Goal: Transaction & Acquisition: Purchase product/service

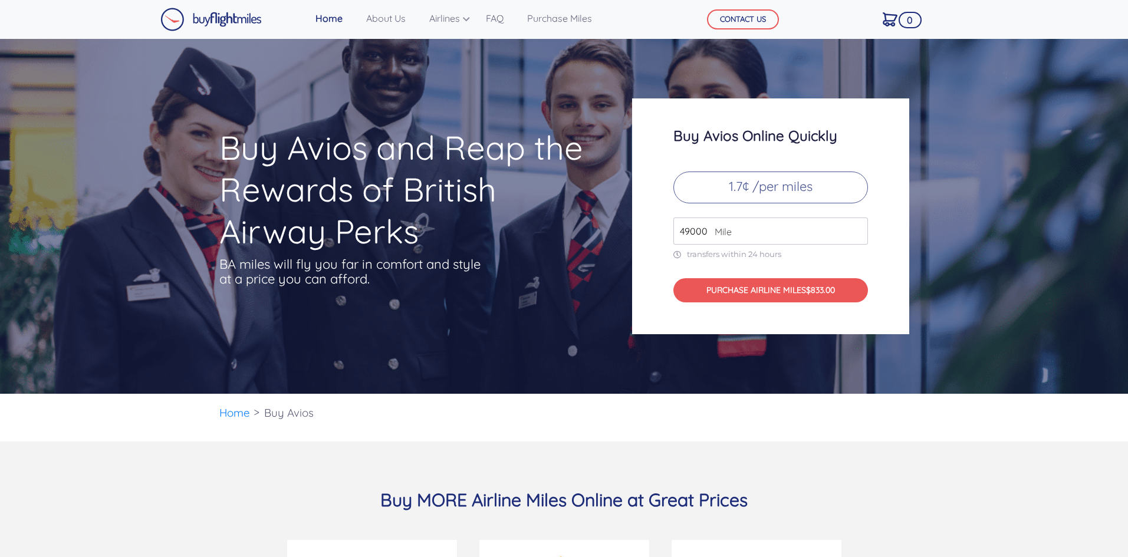
click at [779, 191] on p "1.7¢ /per miles" at bounding box center [770, 188] width 195 height 32
click at [713, 235] on span "Mile" at bounding box center [719, 232] width 23 height 14
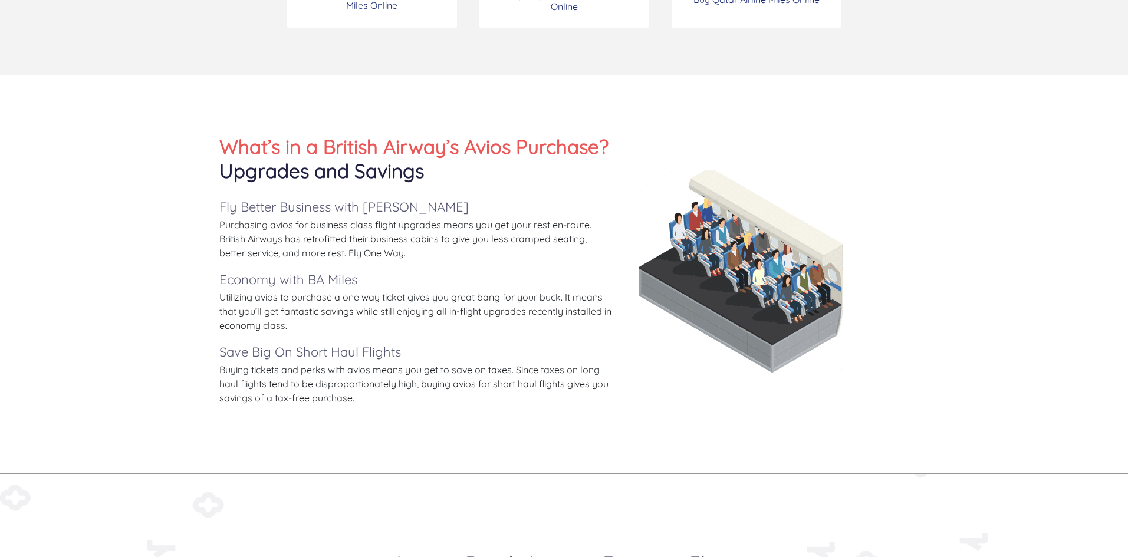
scroll to position [943, 0]
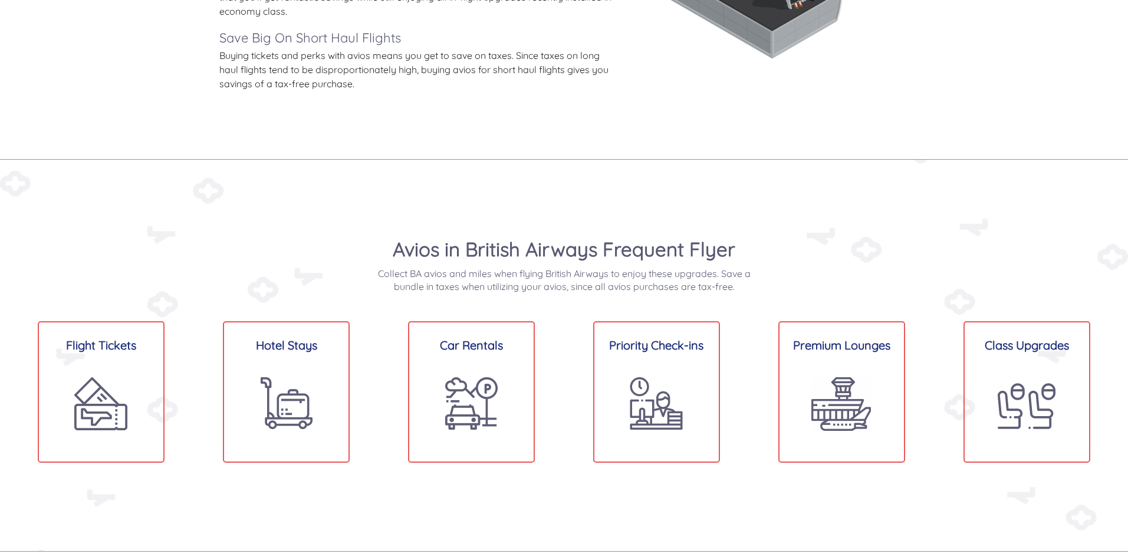
click at [101, 377] on img at bounding box center [101, 404] width 54 height 54
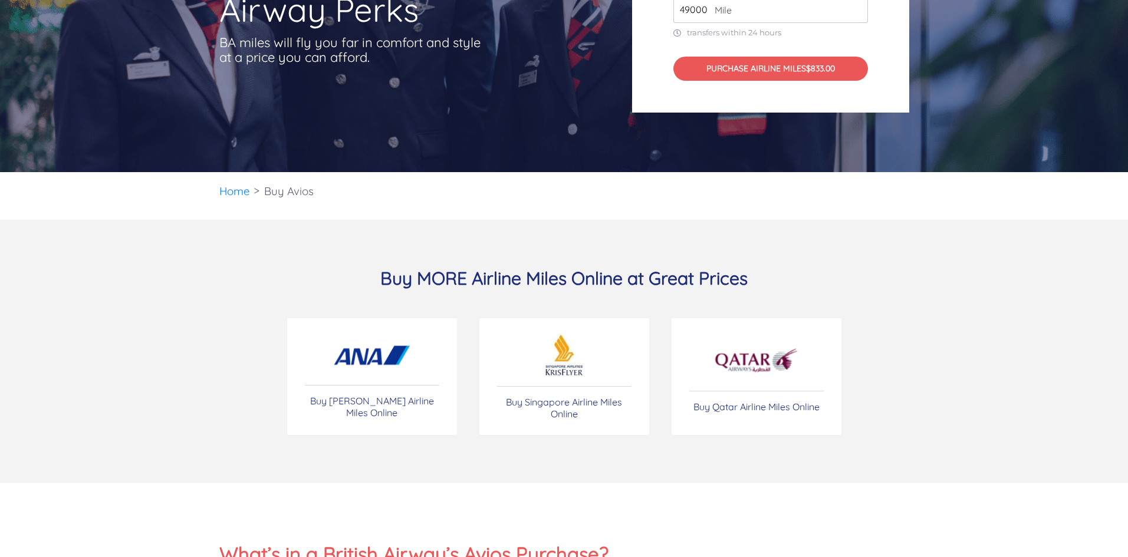
scroll to position [0, 0]
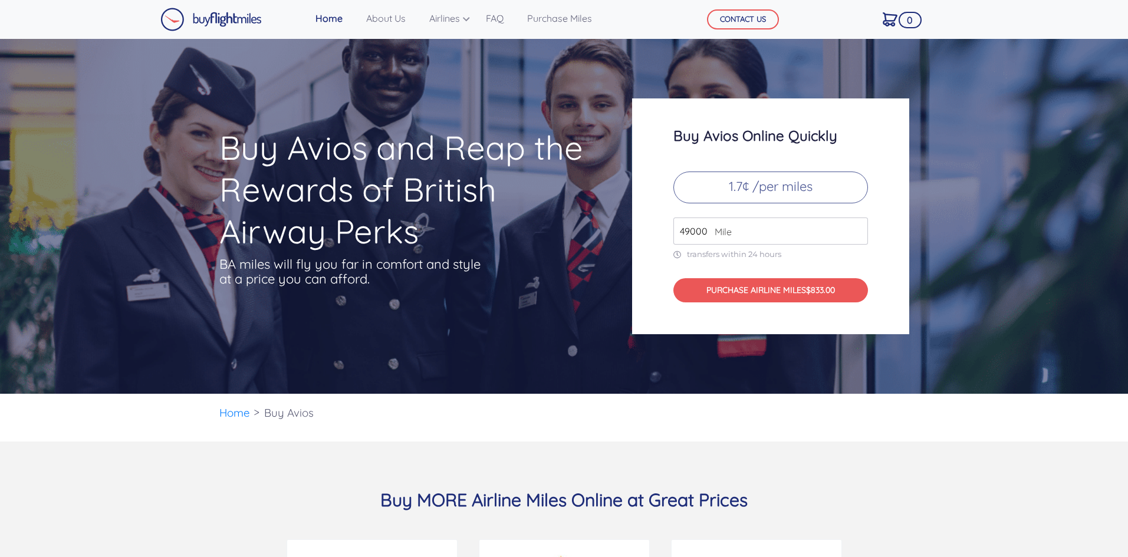
click at [706, 232] on input "49000" at bounding box center [770, 230] width 195 height 27
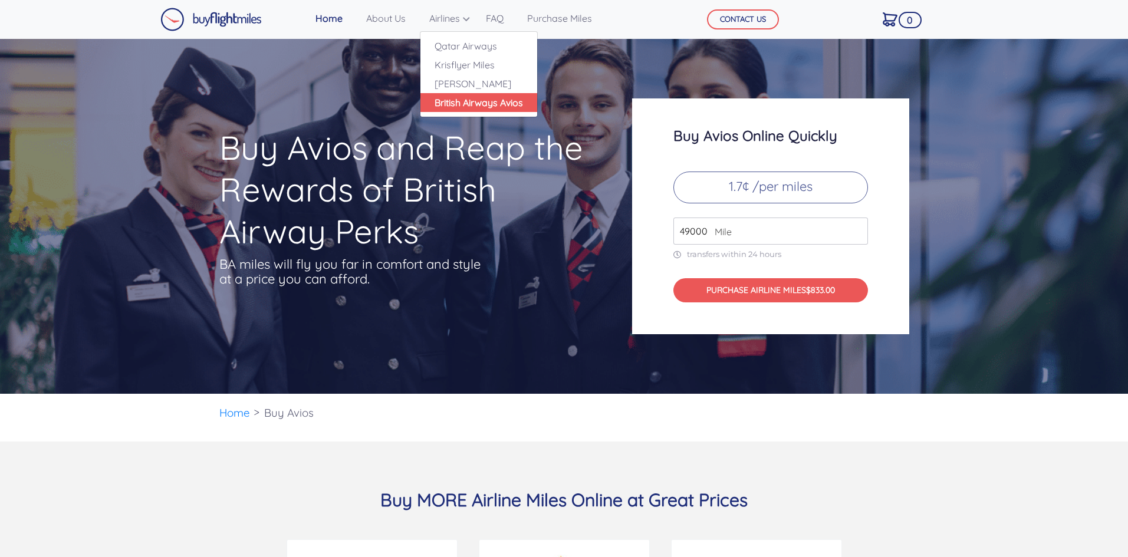
click at [471, 107] on link "British Airways Avios" at bounding box center [478, 102] width 117 height 19
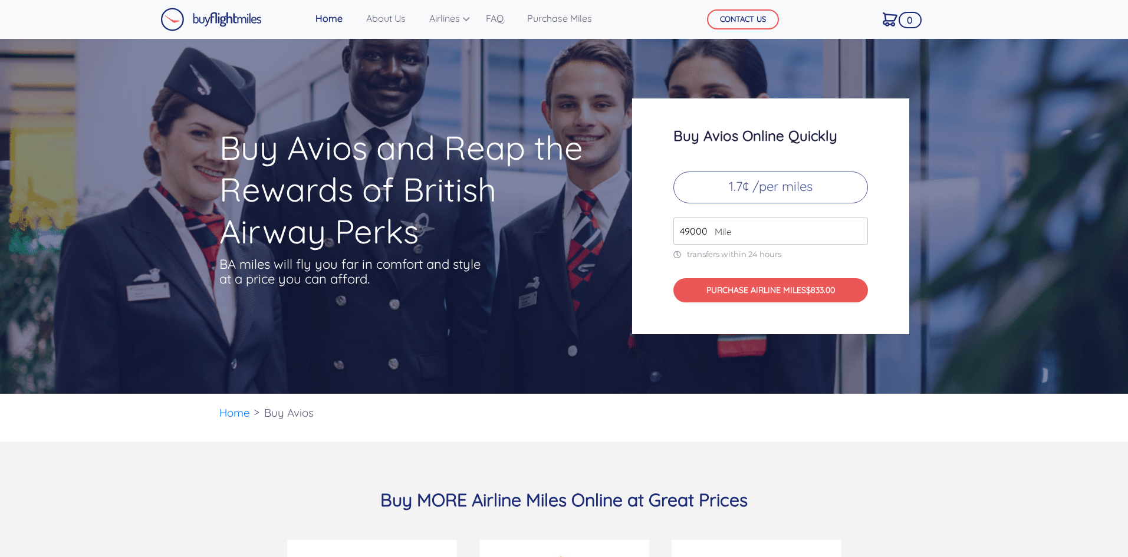
click at [706, 225] on input "49000" at bounding box center [770, 230] width 195 height 27
type input "50000"
click at [856, 228] on input "50000" at bounding box center [770, 230] width 195 height 27
